Goal: Task Accomplishment & Management: Complete application form

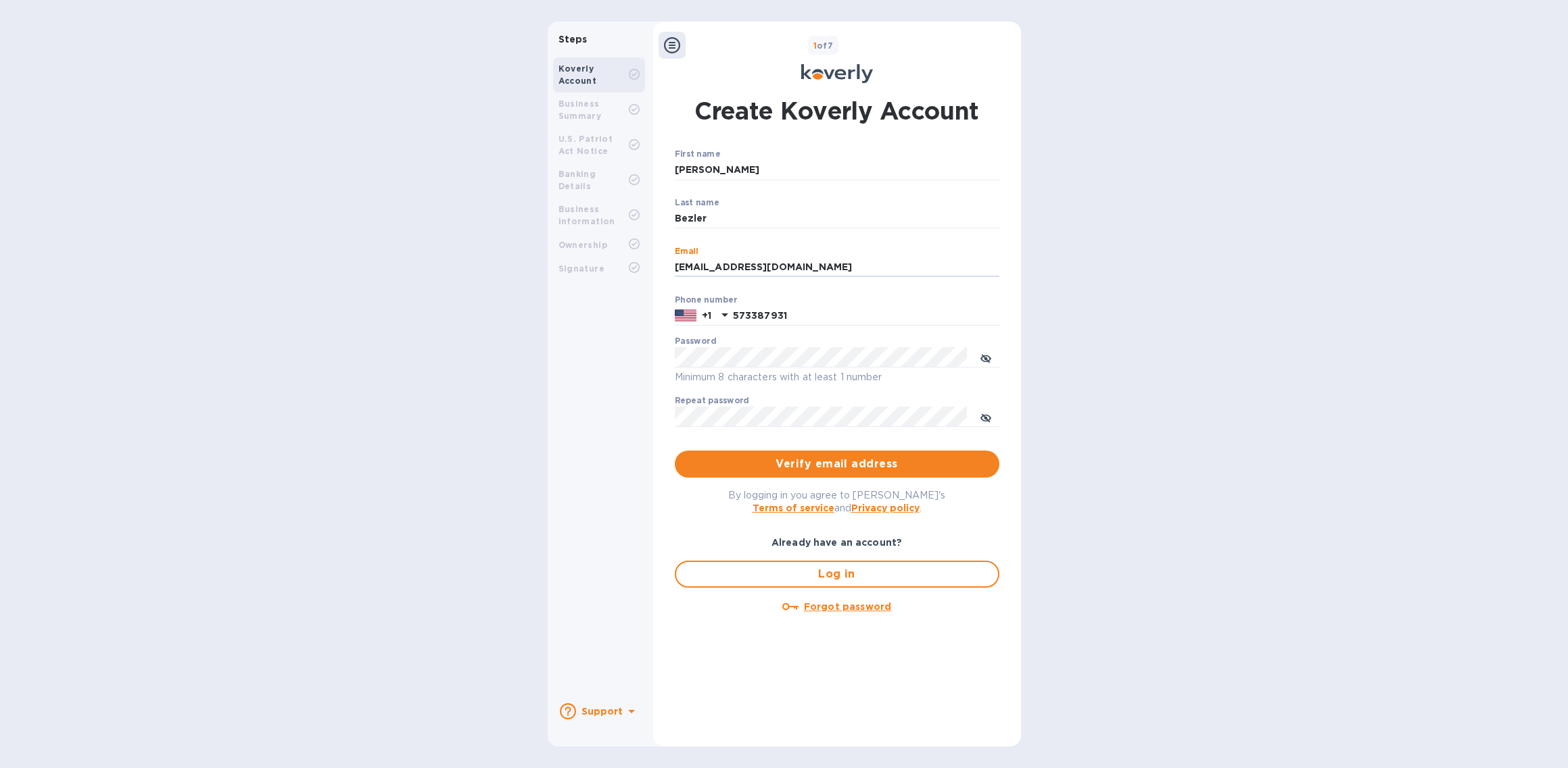
click at [837, 266] on input "[EMAIL_ADDRESS][DOMAIN_NAME]" at bounding box center [836, 267] width 325 height 21
type input "[PERSON_NAME][EMAIL_ADDRESS][DOMAIN_NAME]"
click at [710, 315] on p "+1" at bounding box center [706, 315] width 9 height 13
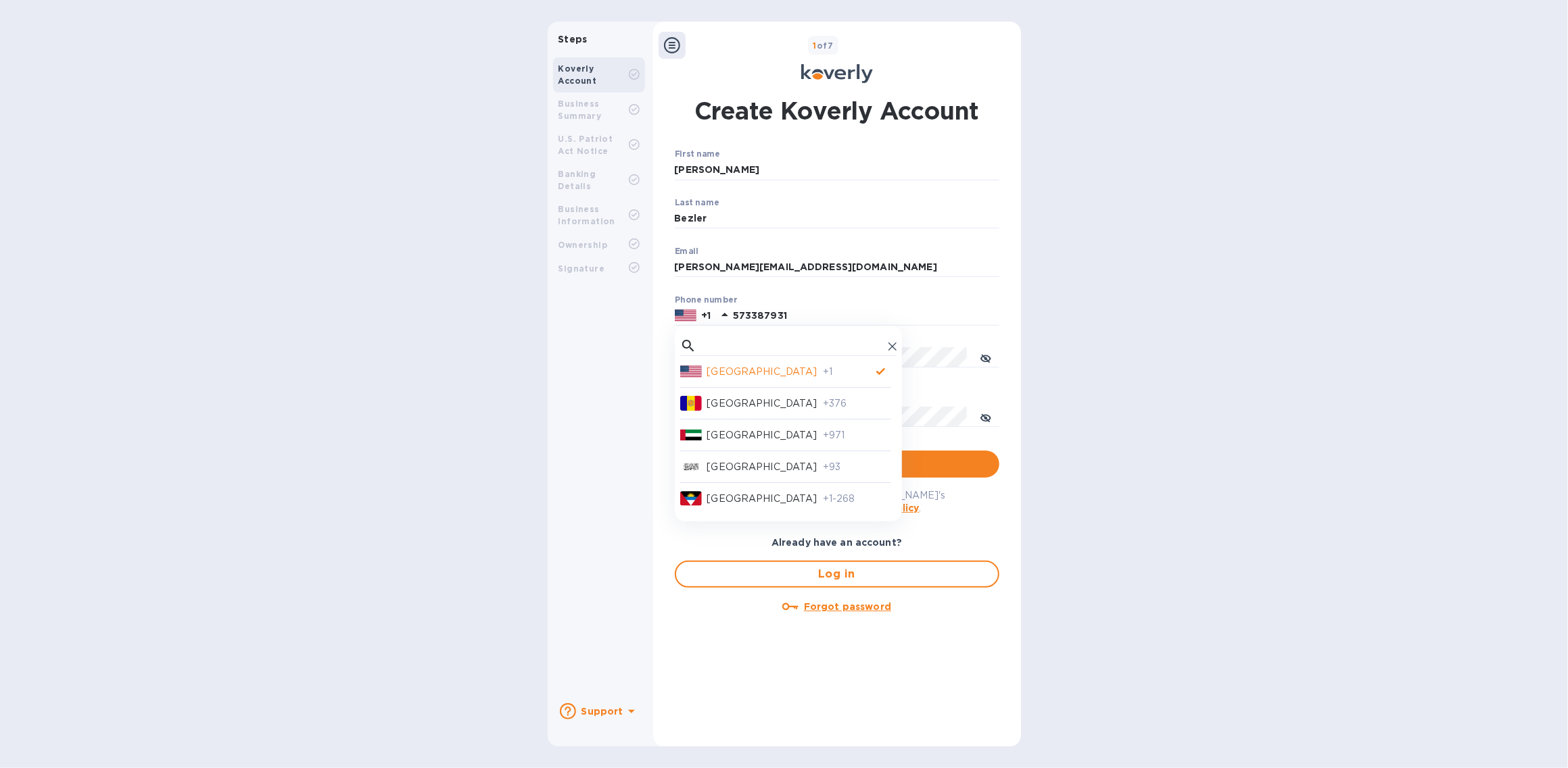
click at [739, 333] on div "[GEOGRAPHIC_DATA] +1 [GEOGRAPHIC_DATA] +376 [GEOGRAPHIC_DATA] +971 [GEOGRAPHIC_…" at bounding box center [787, 424] width 227 height 197
click at [736, 345] on input "text" at bounding box center [792, 346] width 181 height 21
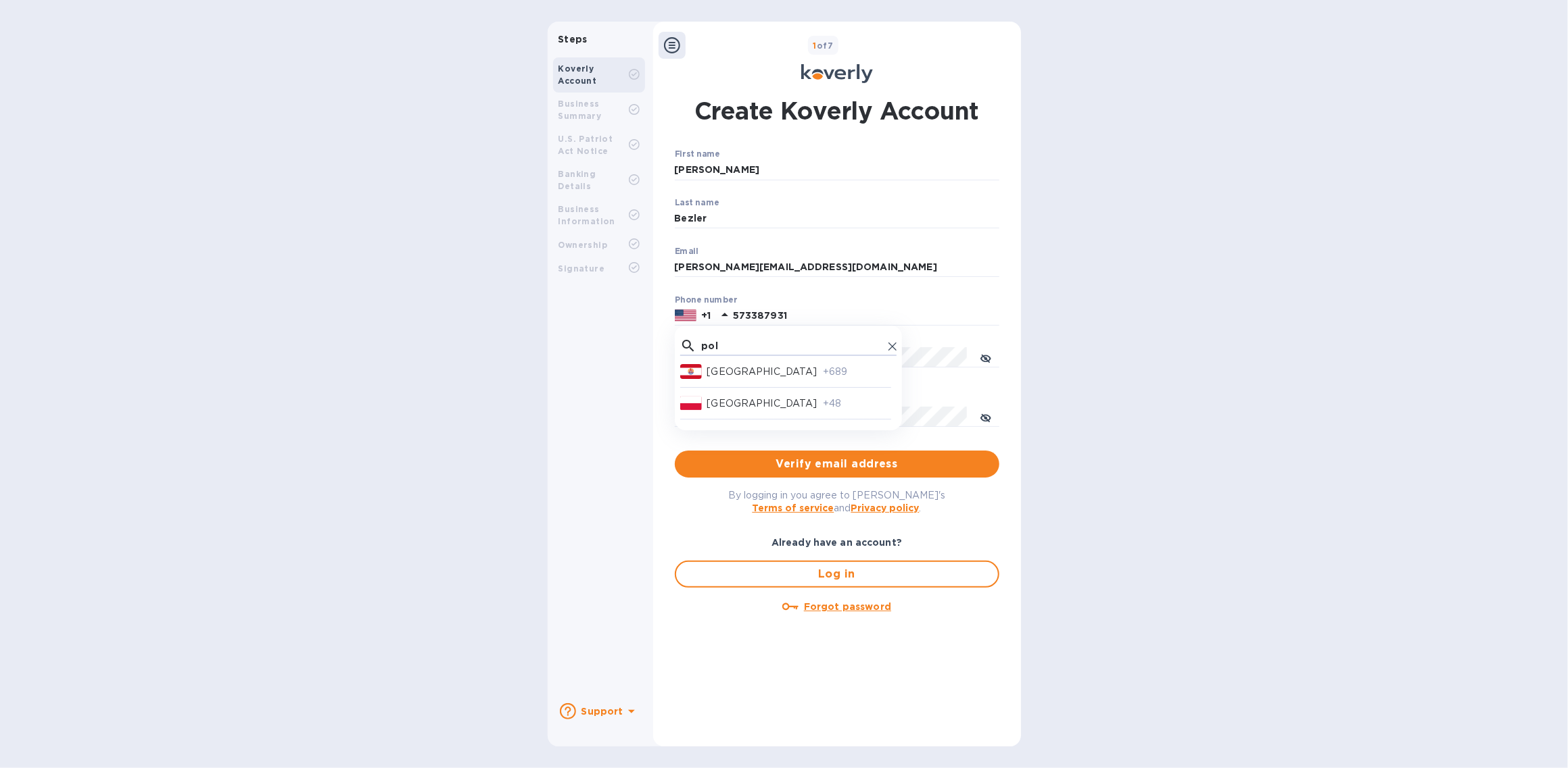
type input "pol"
click at [741, 404] on div "[GEOGRAPHIC_DATA]" at bounding box center [765, 403] width 116 height 14
click at [977, 359] on button "toggle password visibility" at bounding box center [985, 357] width 27 height 27
drag, startPoint x: 970, startPoint y: 359, endPoint x: 840, endPoint y: 373, distance: 130.8
click at [840, 373] on p "Minimum 8 characters with at least 1 number" at bounding box center [836, 377] width 325 height 16
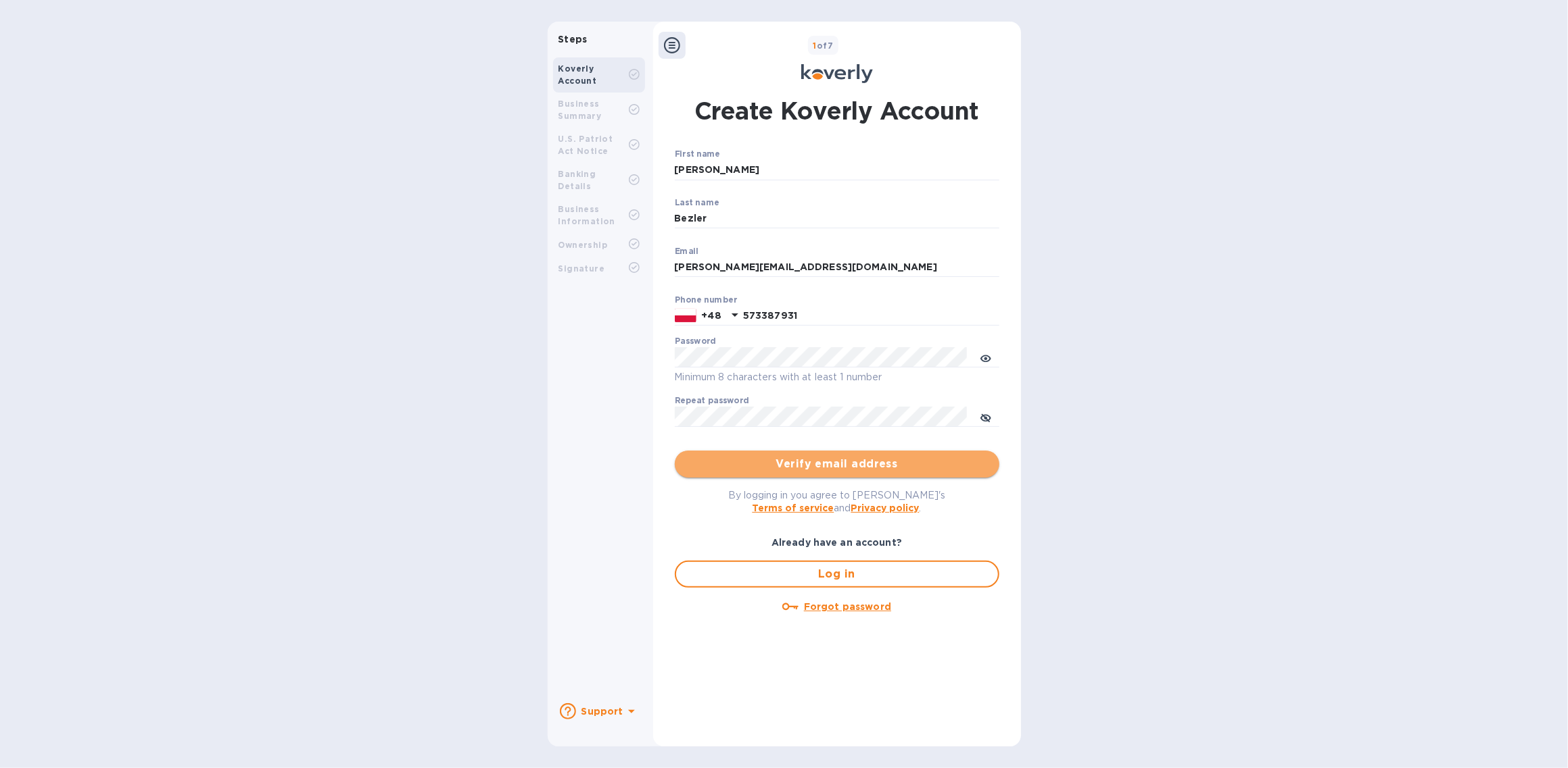
click at [826, 463] on span "Verify email address" at bounding box center [837, 464] width 303 height 16
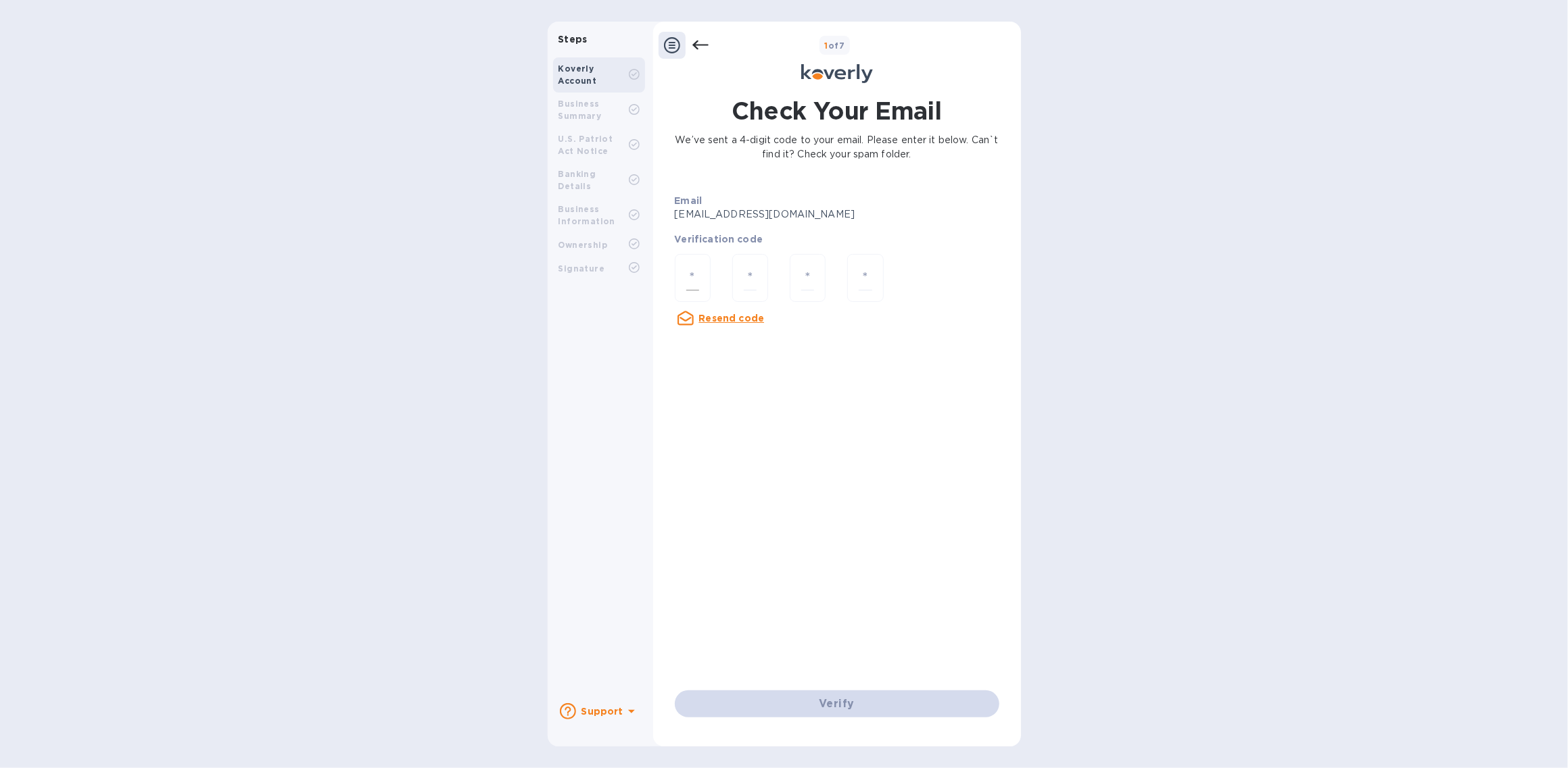
click at [691, 276] on input "number" at bounding box center [693, 278] width 13 height 25
type input "6"
type input "2"
type input "6"
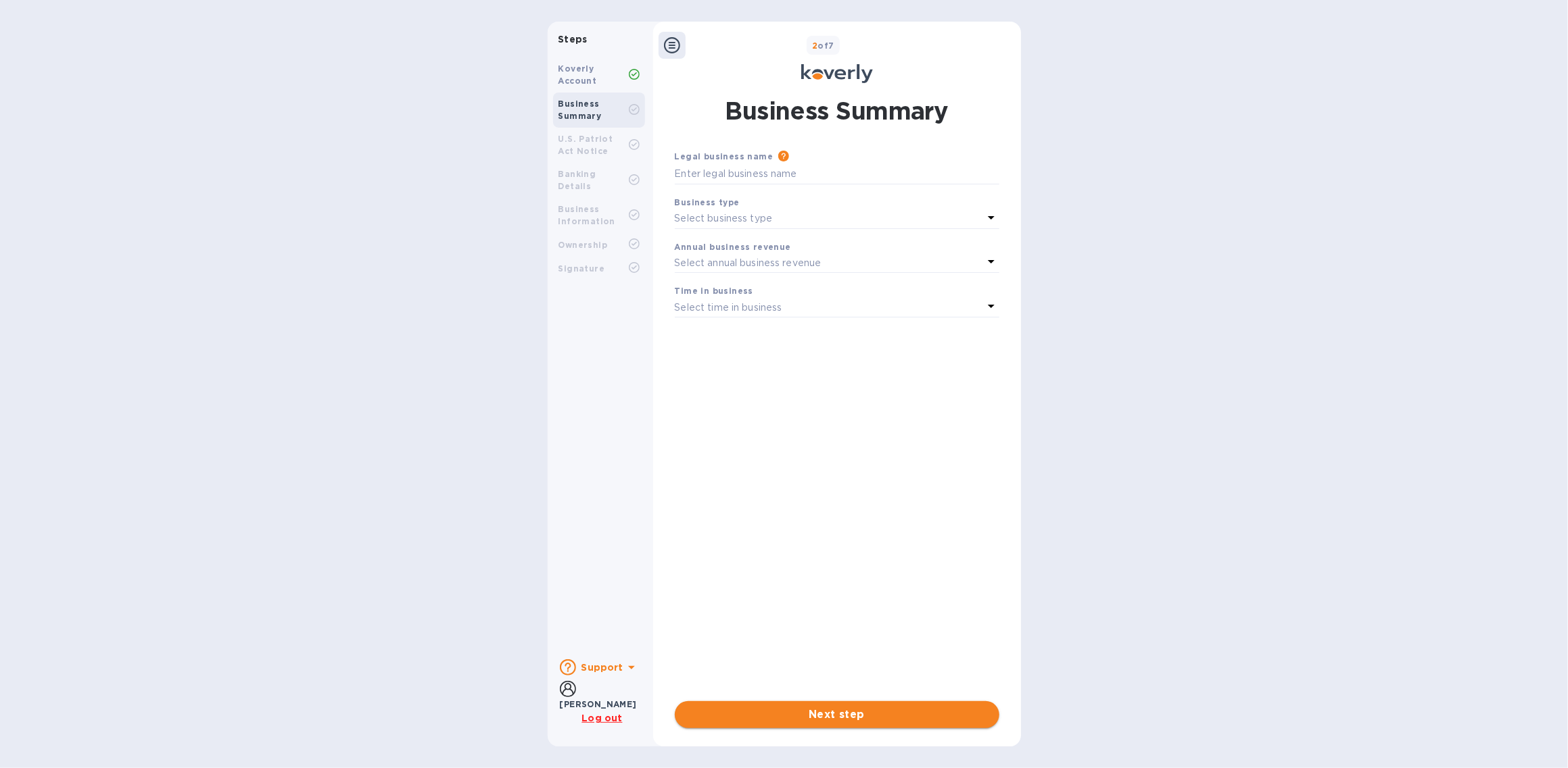
click at [920, 712] on span "Next step" at bounding box center [837, 714] width 303 height 16
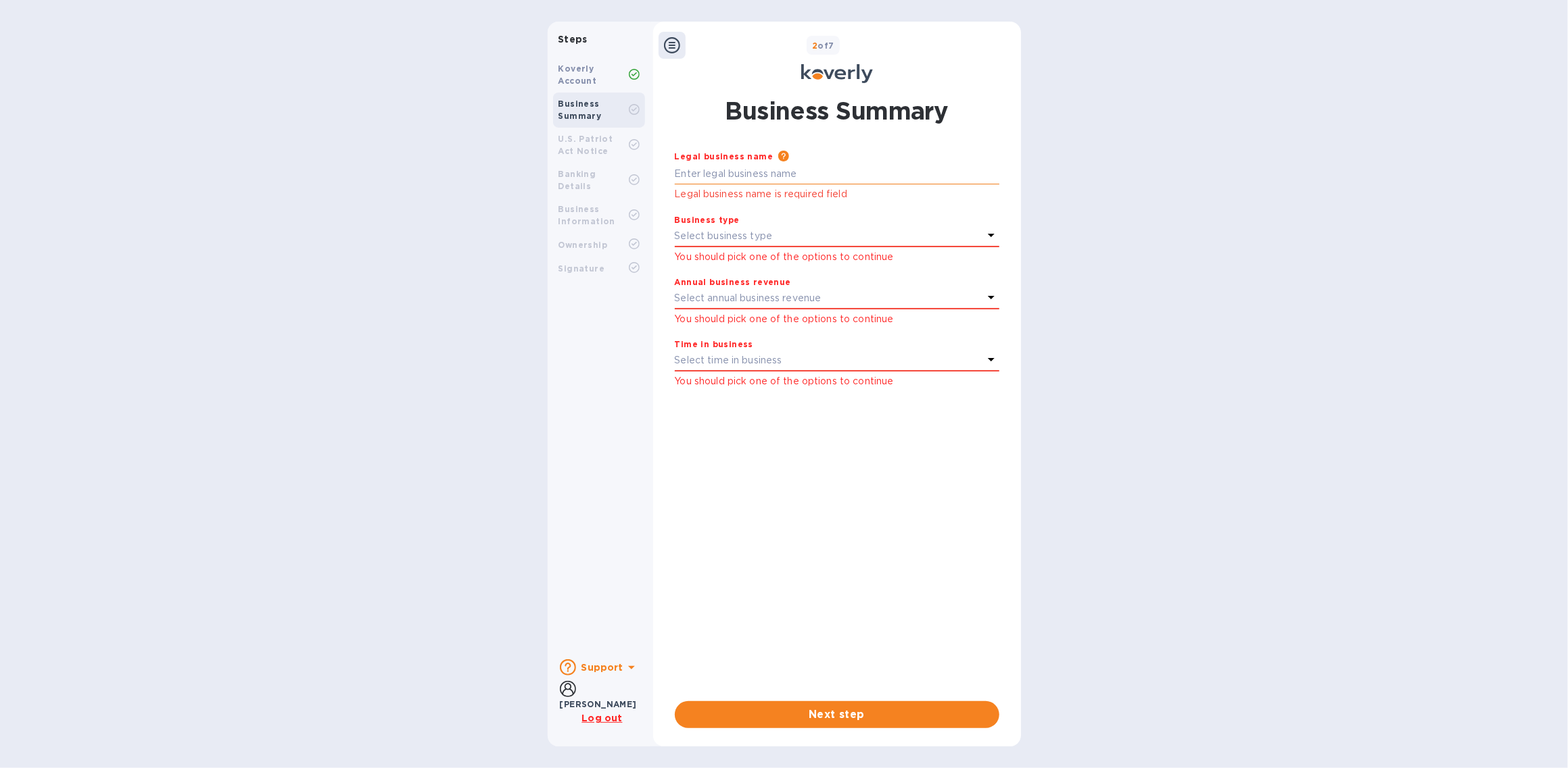
click at [859, 178] on input "text" at bounding box center [836, 174] width 325 height 21
